Goal: Navigation & Orientation: Find specific page/section

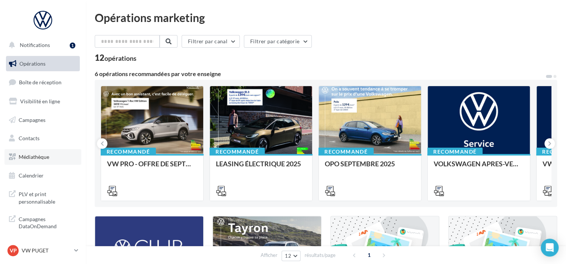
click at [12, 163] on link "Médiathèque" at bounding box center [42, 157] width 77 height 16
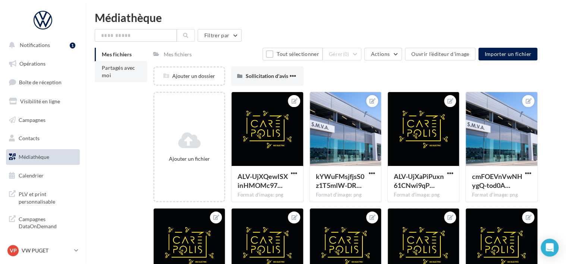
click at [127, 77] on li "Partagés avec moi" at bounding box center [121, 71] width 53 height 21
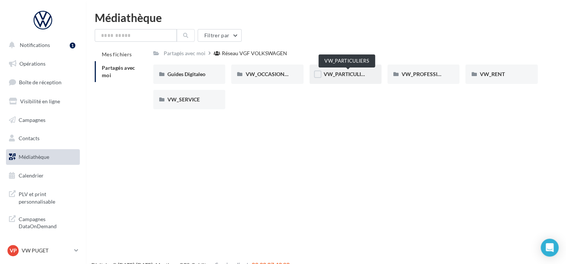
click at [349, 73] on span "VW_PARTICULIERS" at bounding box center [347, 74] width 47 height 6
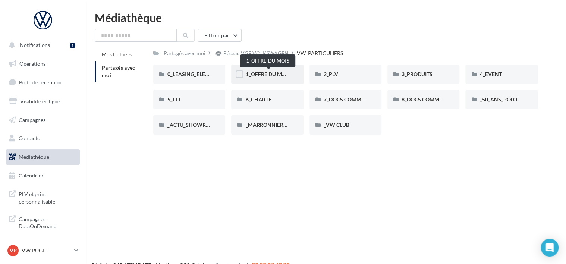
click at [265, 73] on span "1_OFFRE DU MOIS" at bounding box center [267, 74] width 45 height 6
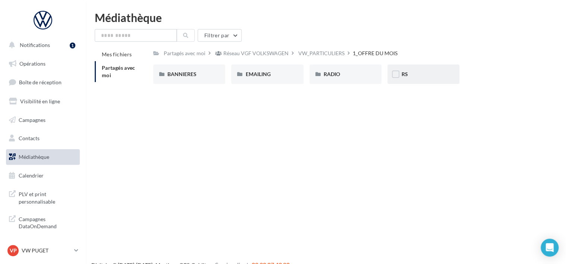
click at [415, 76] on div "RS" at bounding box center [424, 73] width 44 height 7
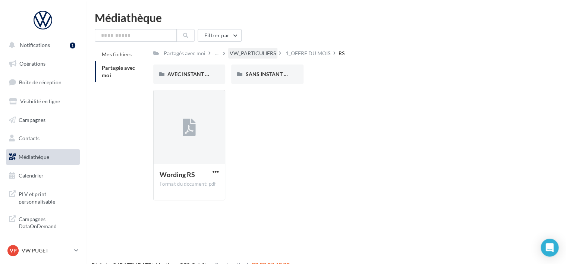
click at [268, 56] on div "VW_PARTICULIERS" at bounding box center [253, 53] width 46 height 7
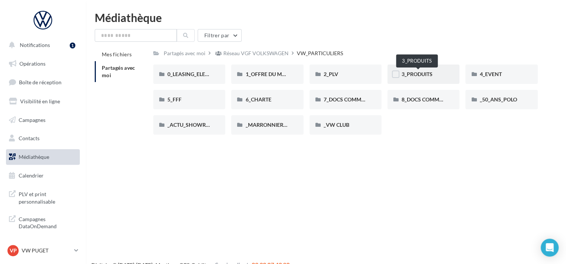
click at [425, 74] on span "3_PRODUITS" at bounding box center [417, 74] width 31 height 6
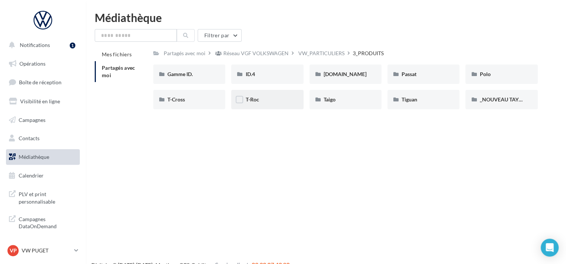
click at [251, 107] on div "T-Roc" at bounding box center [267, 99] width 72 height 19
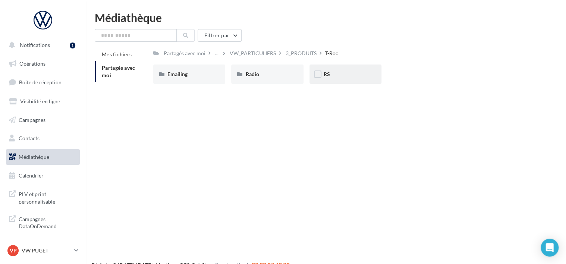
click at [328, 77] on span "RS" at bounding box center [327, 74] width 6 height 6
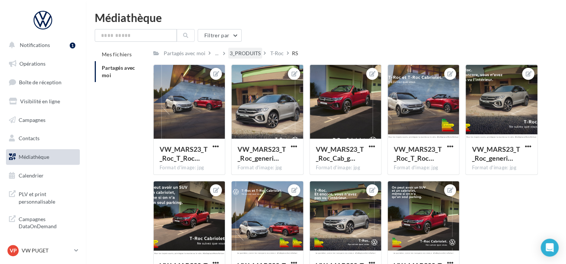
click at [232, 55] on div "3_PRODUITS" at bounding box center [245, 53] width 31 height 7
